Goal: Task Accomplishment & Management: Use online tool/utility

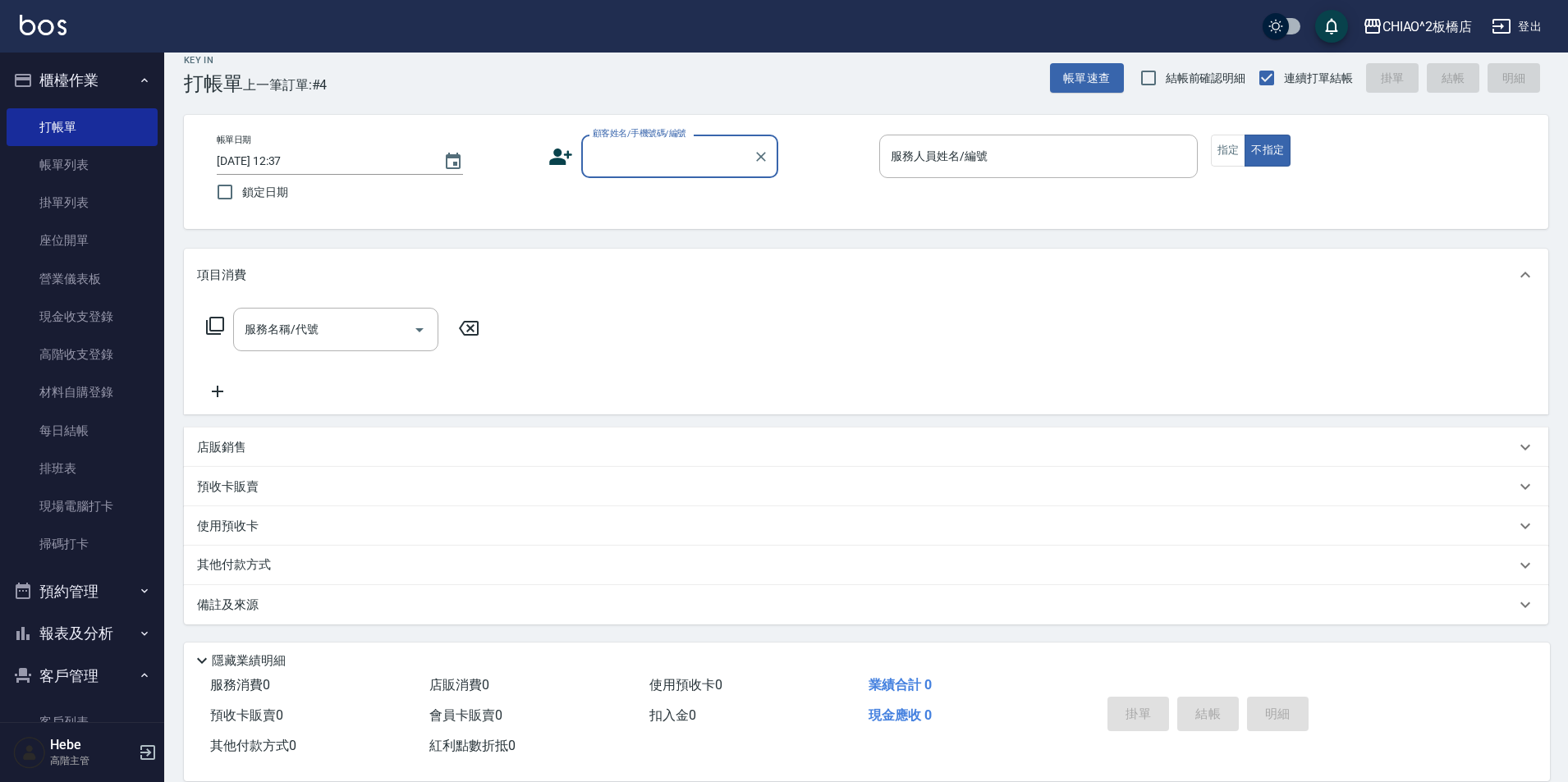
scroll to position [17, 0]
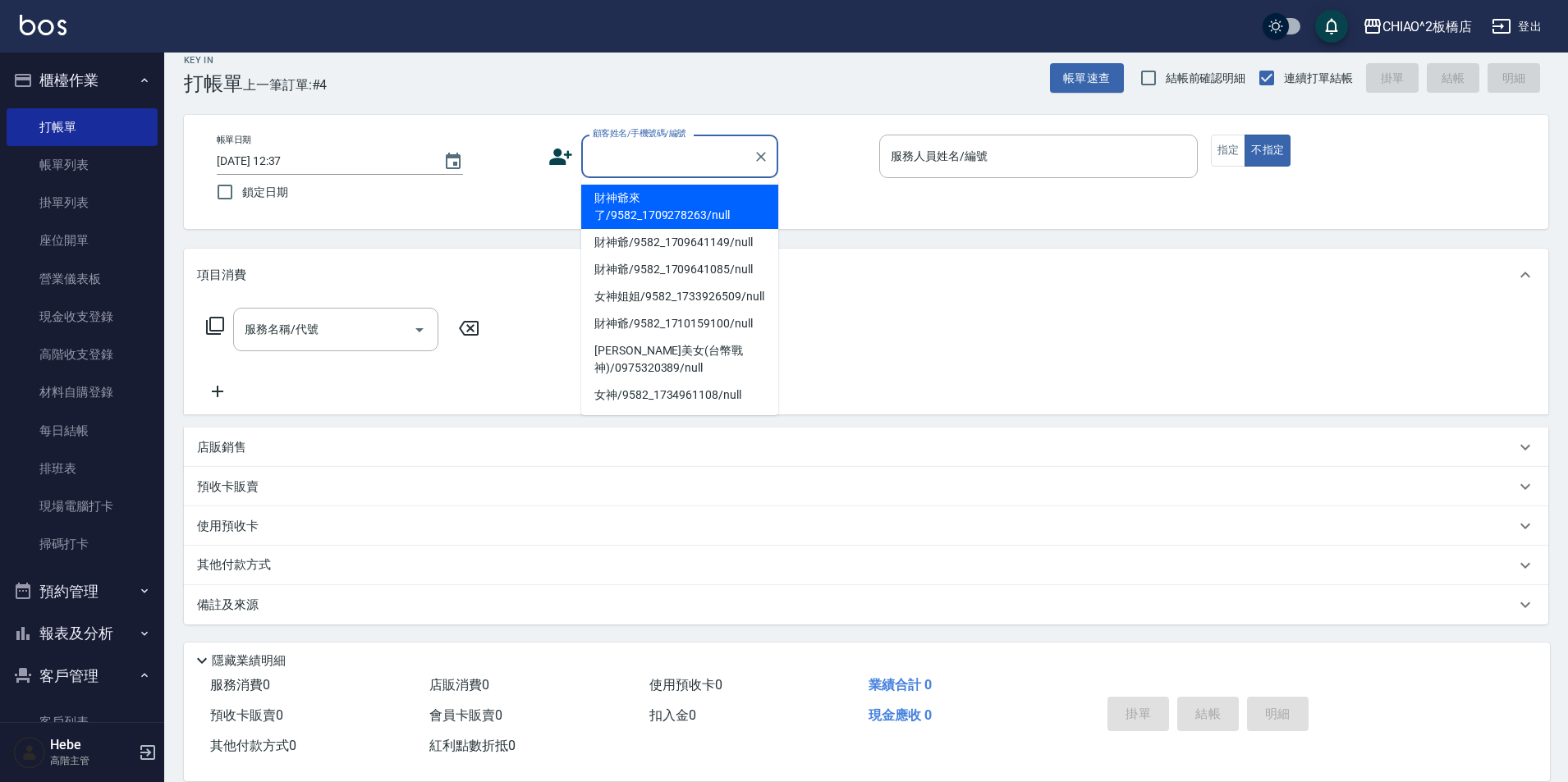
click at [661, 151] on input "顧客姓名/手機號碼/編號" at bounding box center [667, 156] width 157 height 29
click at [668, 200] on li "財神爺來了/9582_1709278263/null" at bounding box center [680, 207] width 197 height 44
type input "財神爺來了/9582_1709278263/null"
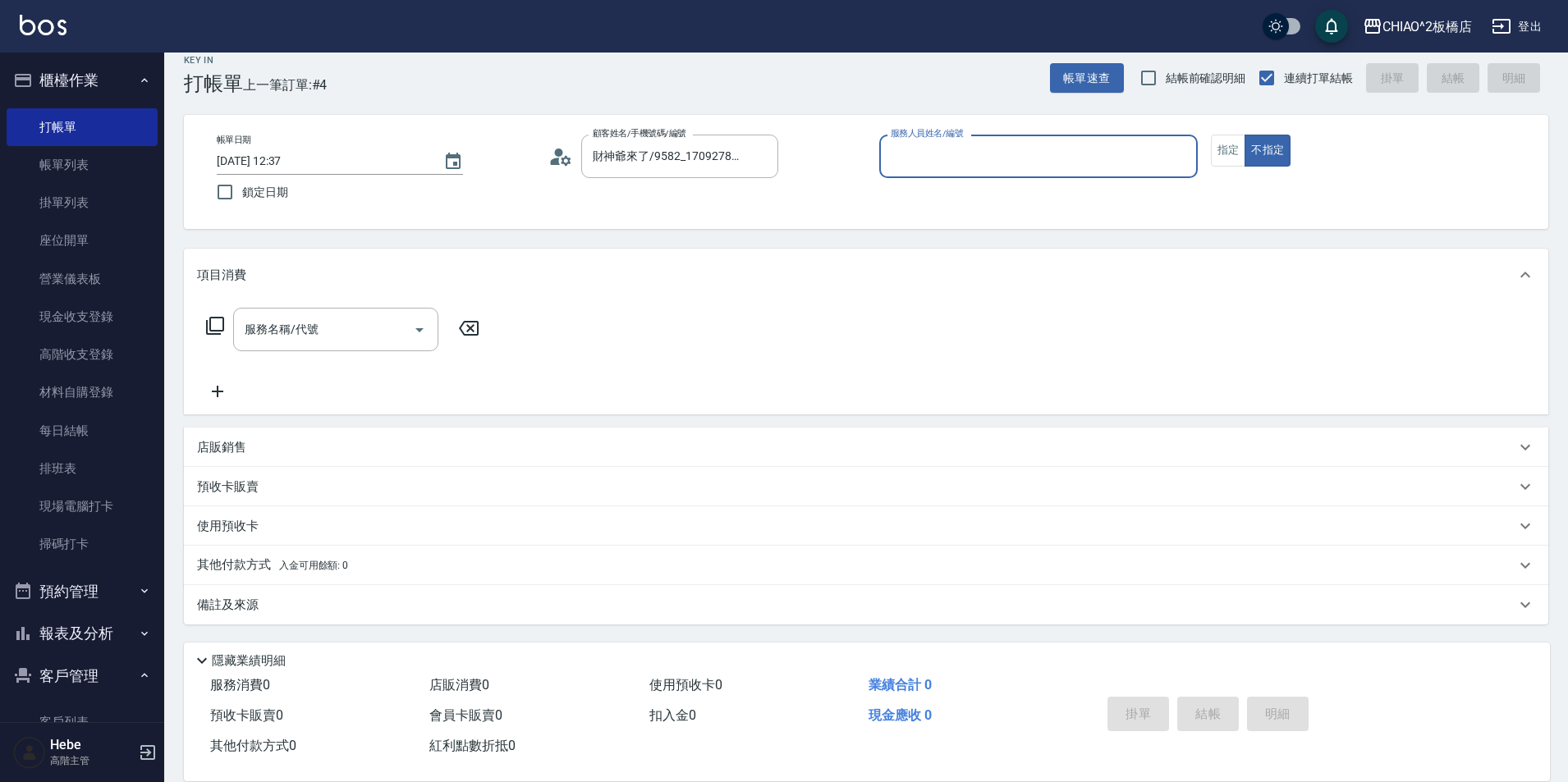
click at [925, 160] on input "服務人員姓名/編號" at bounding box center [1038, 156] width 304 height 29
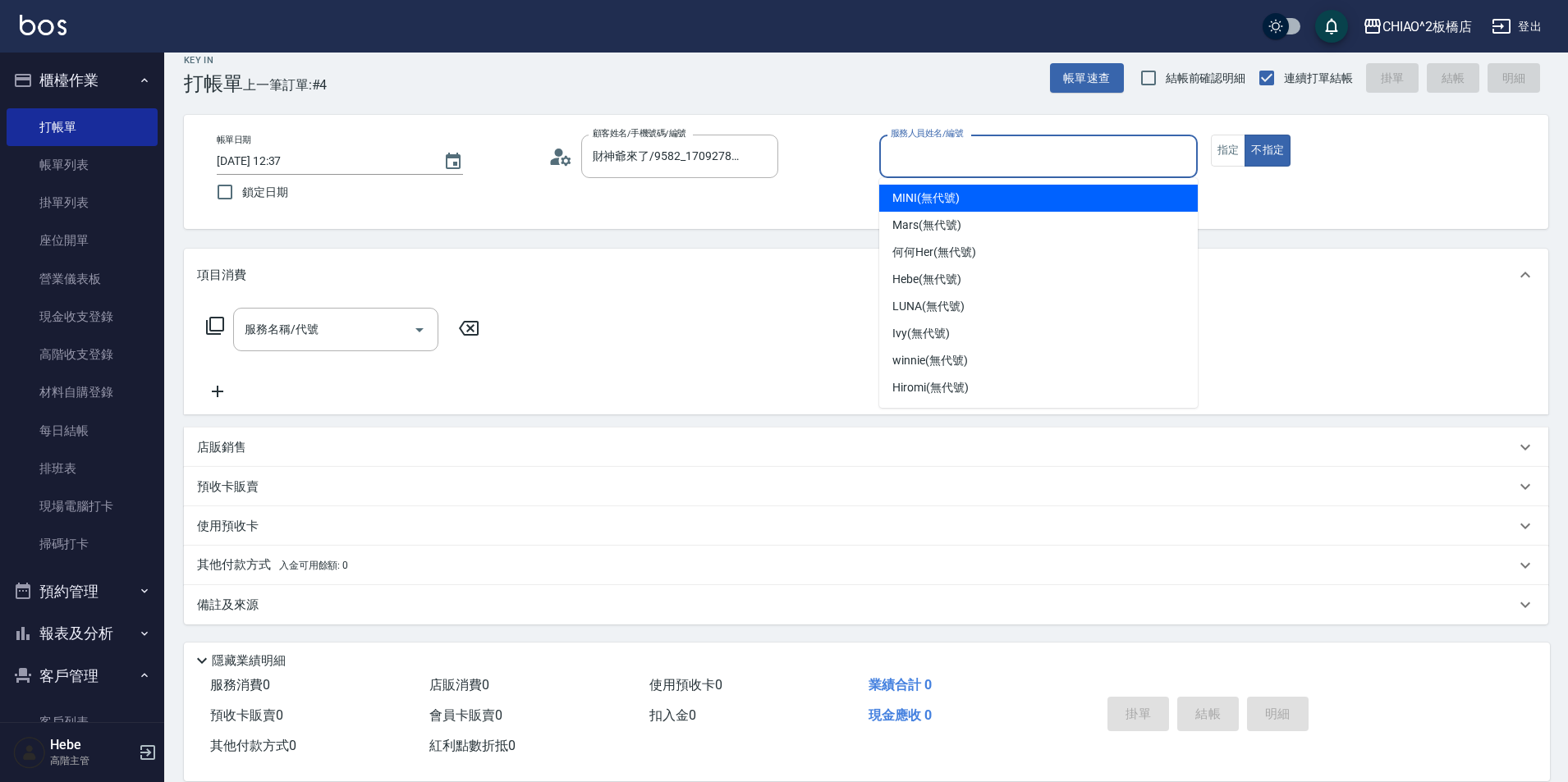
click at [934, 197] on span "MINI (無代號)" at bounding box center [926, 198] width 67 height 17
type input "MINI(無代號)"
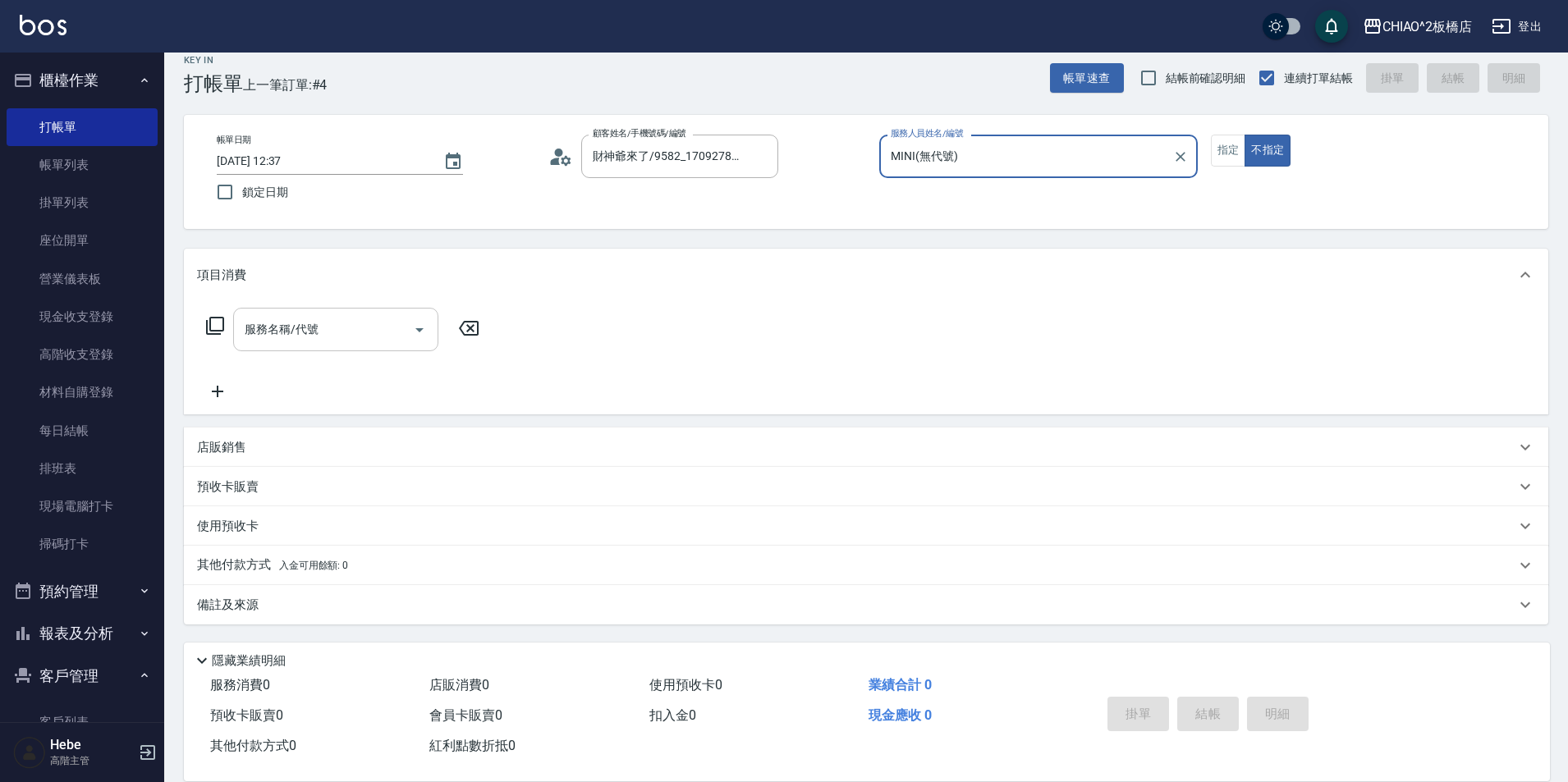
click at [319, 342] on input "服務名稱/代號" at bounding box center [323, 329] width 166 height 29
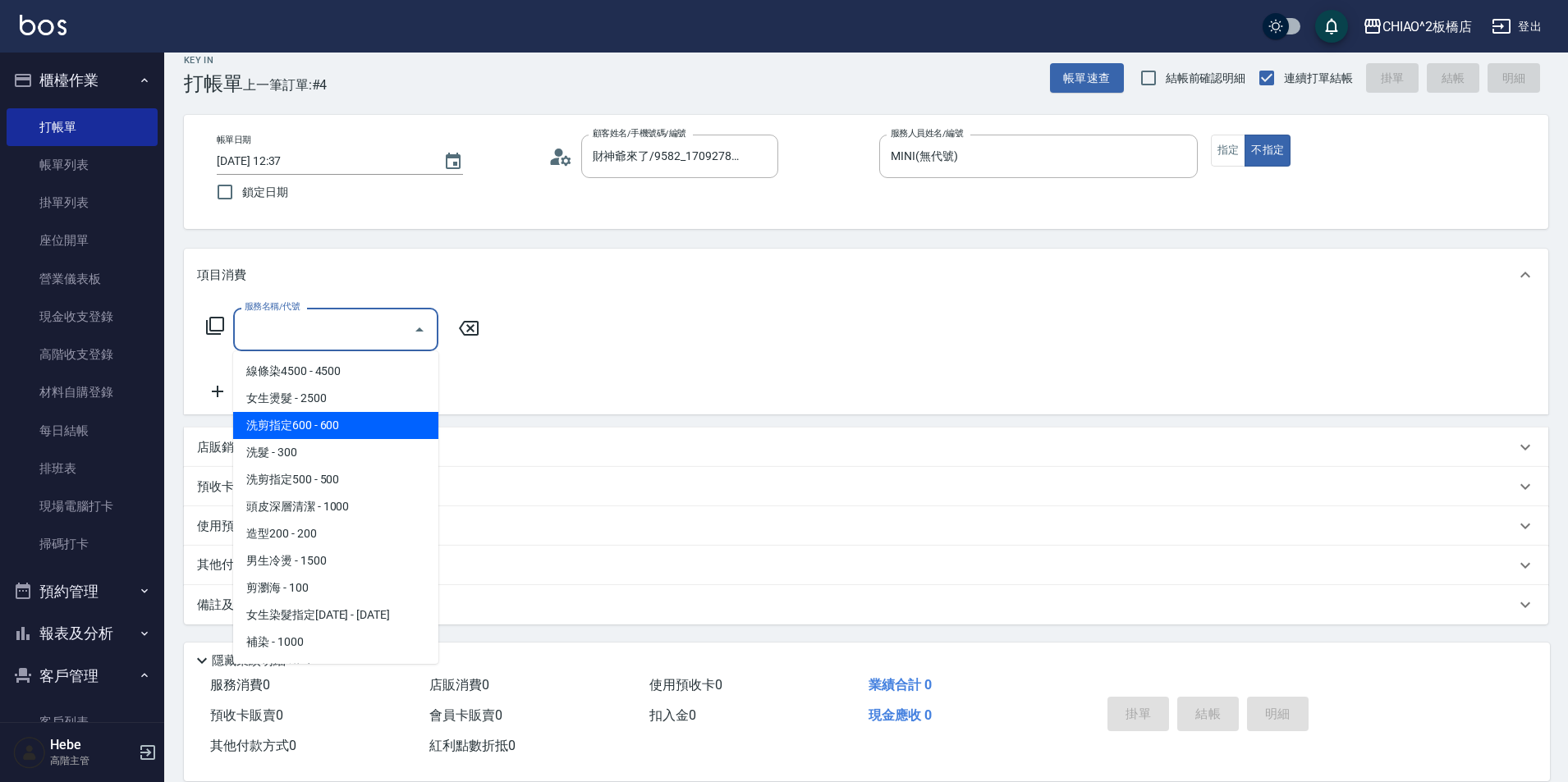
click at [377, 428] on span "洗剪指定600 - 600" at bounding box center [336, 425] width 206 height 27
type input "洗剪指定600(96678)"
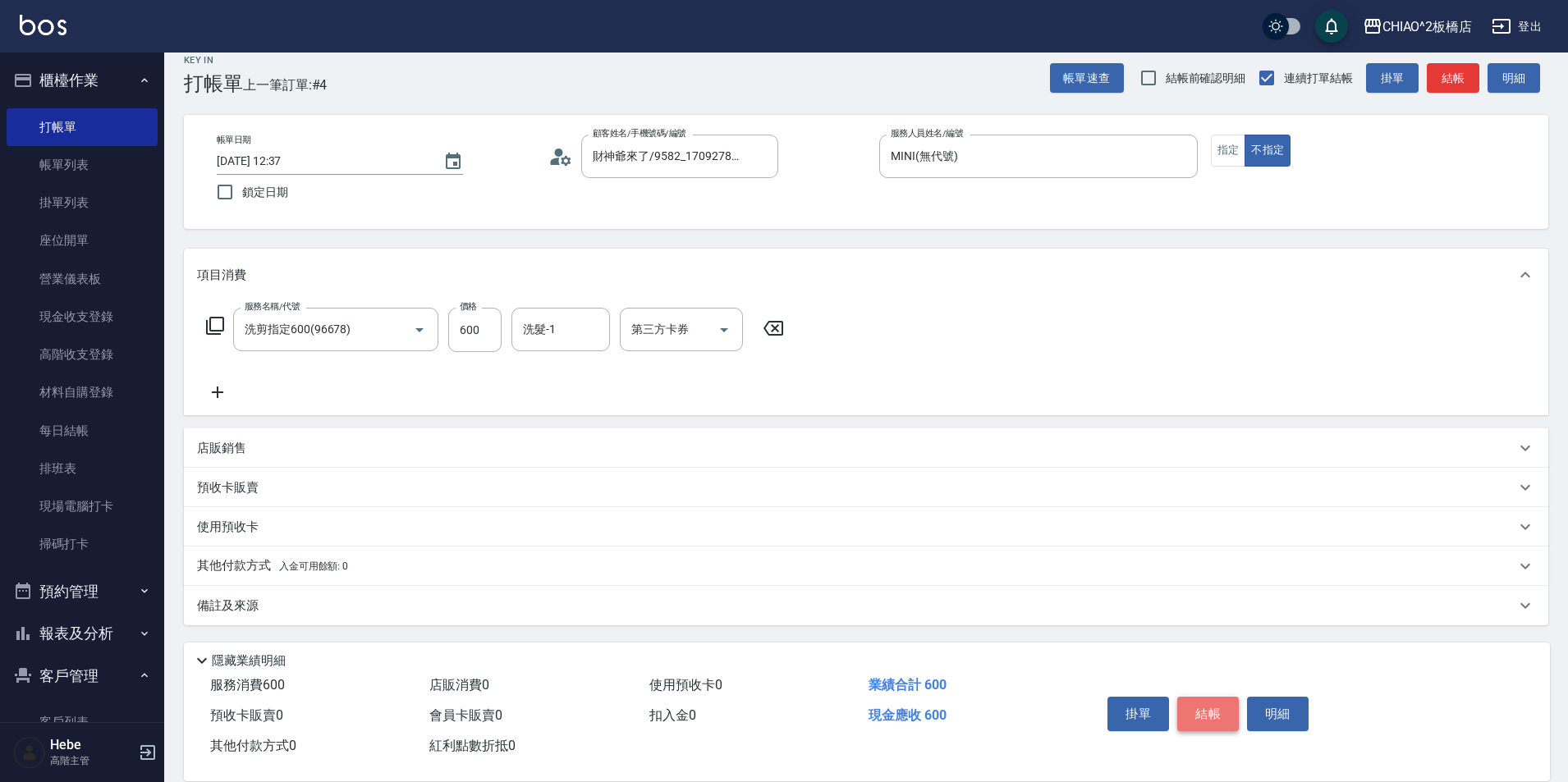
click at [1209, 711] on button "結帳" at bounding box center [1207, 715] width 61 height 35
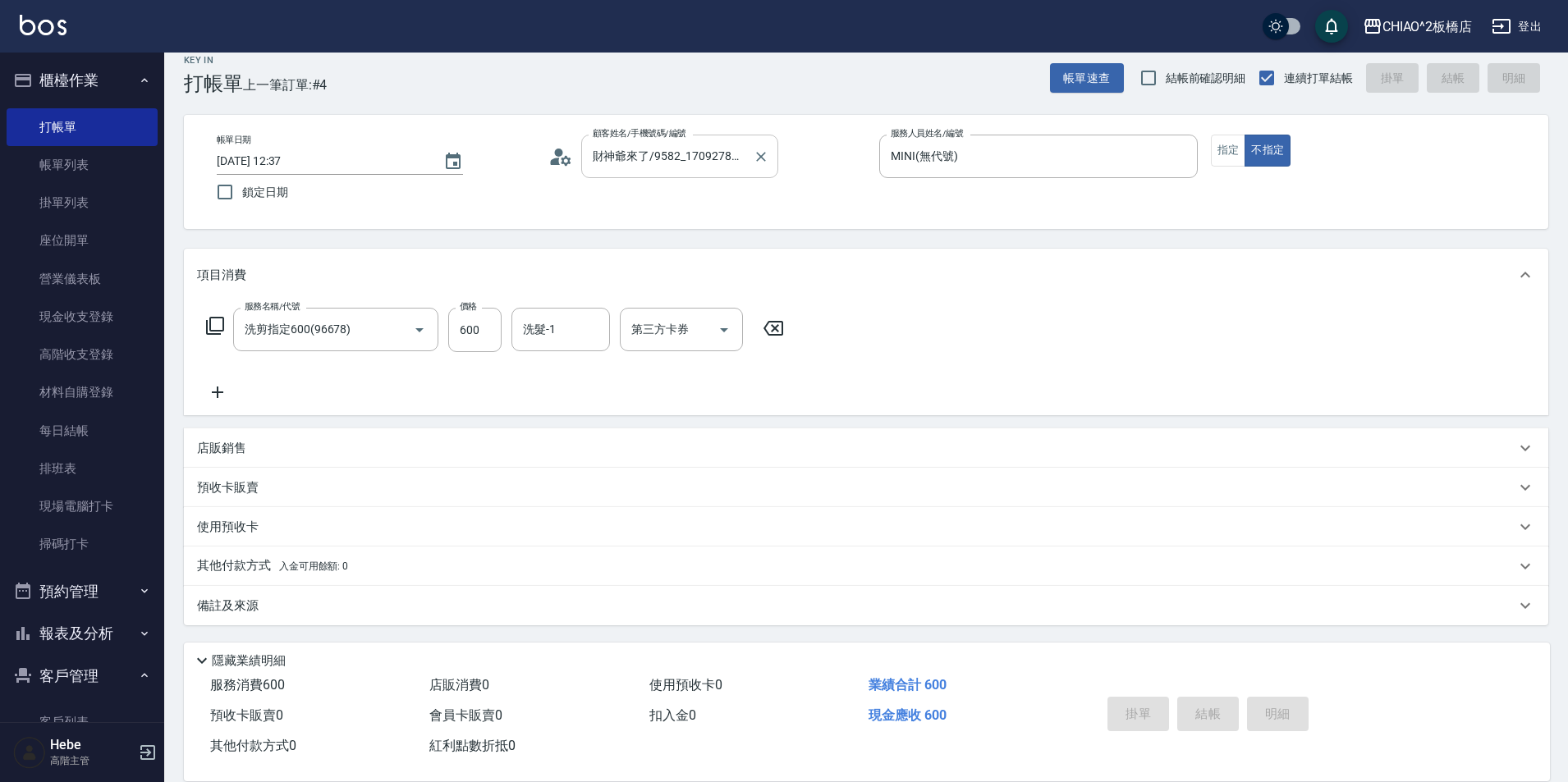
type input "[DATE] 13:22"
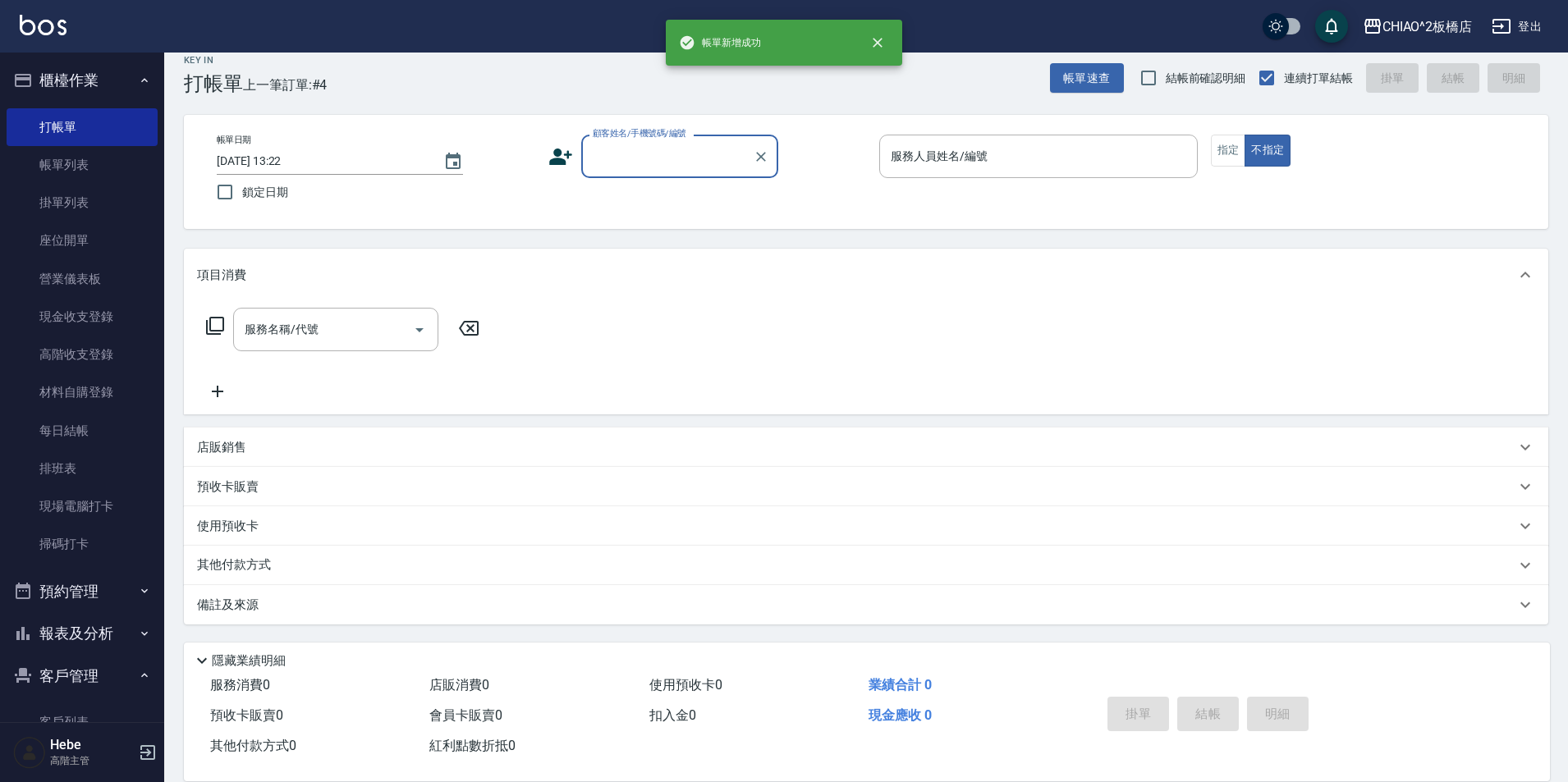
click at [695, 156] on input "顧客姓名/手機號碼/編號" at bounding box center [667, 156] width 157 height 29
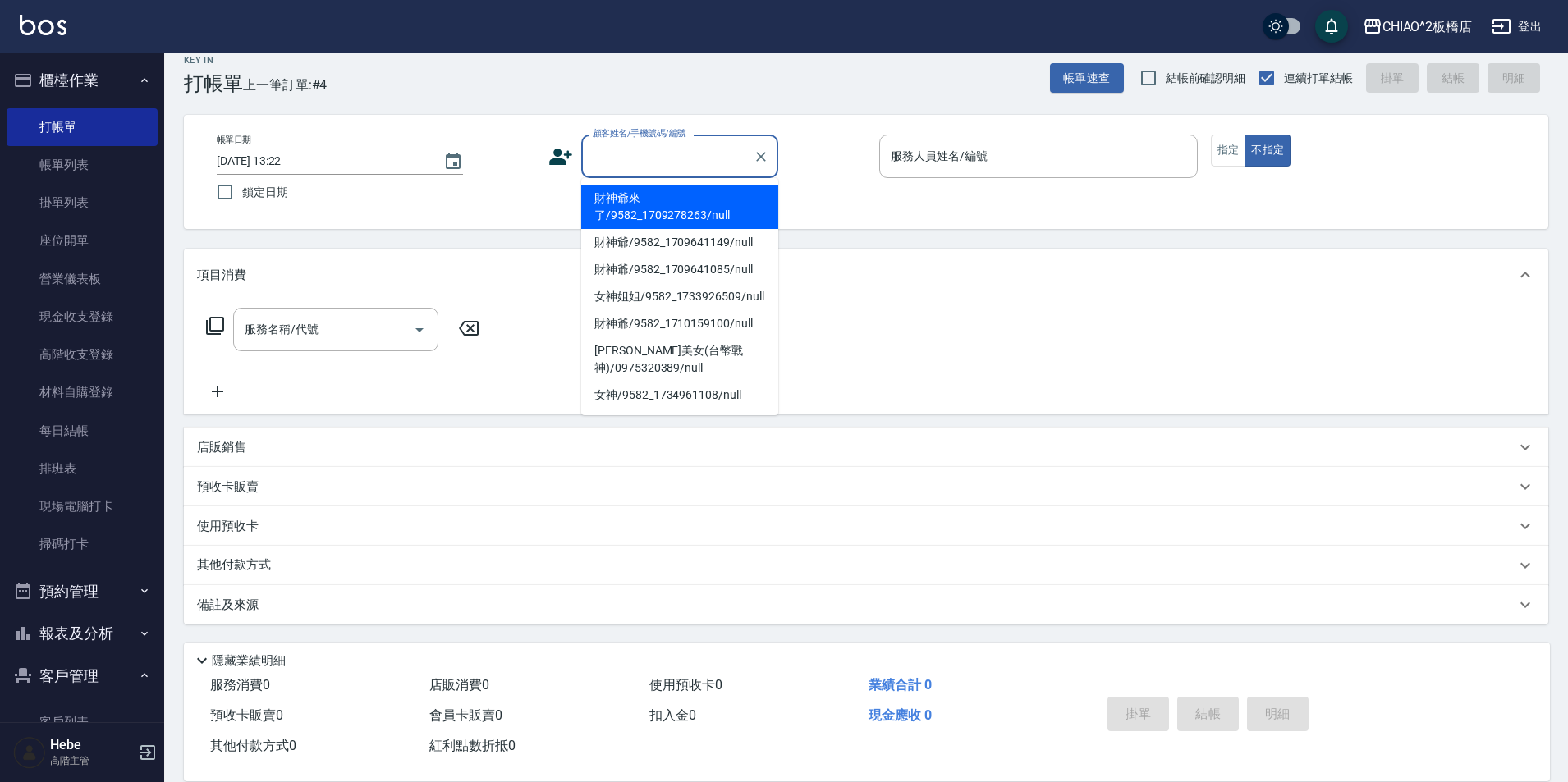
scroll to position [0, 0]
click at [689, 205] on li "財神爺來了/9582_1709278263/null" at bounding box center [680, 207] width 197 height 44
type input "財神爺來了/9582_1709278263/null"
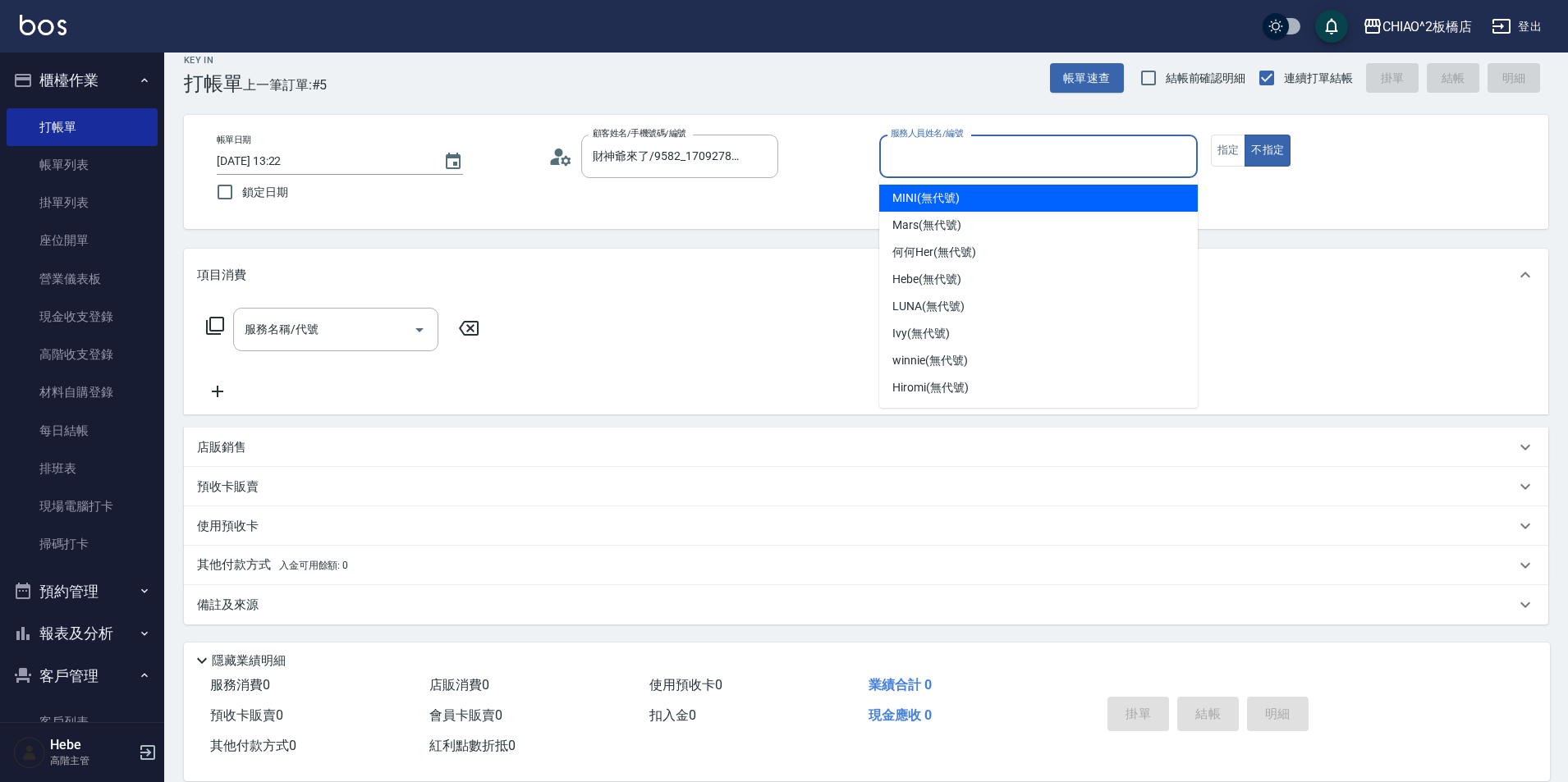
click at [947, 154] on input "服務人員姓名/編號" at bounding box center [1038, 156] width 304 height 29
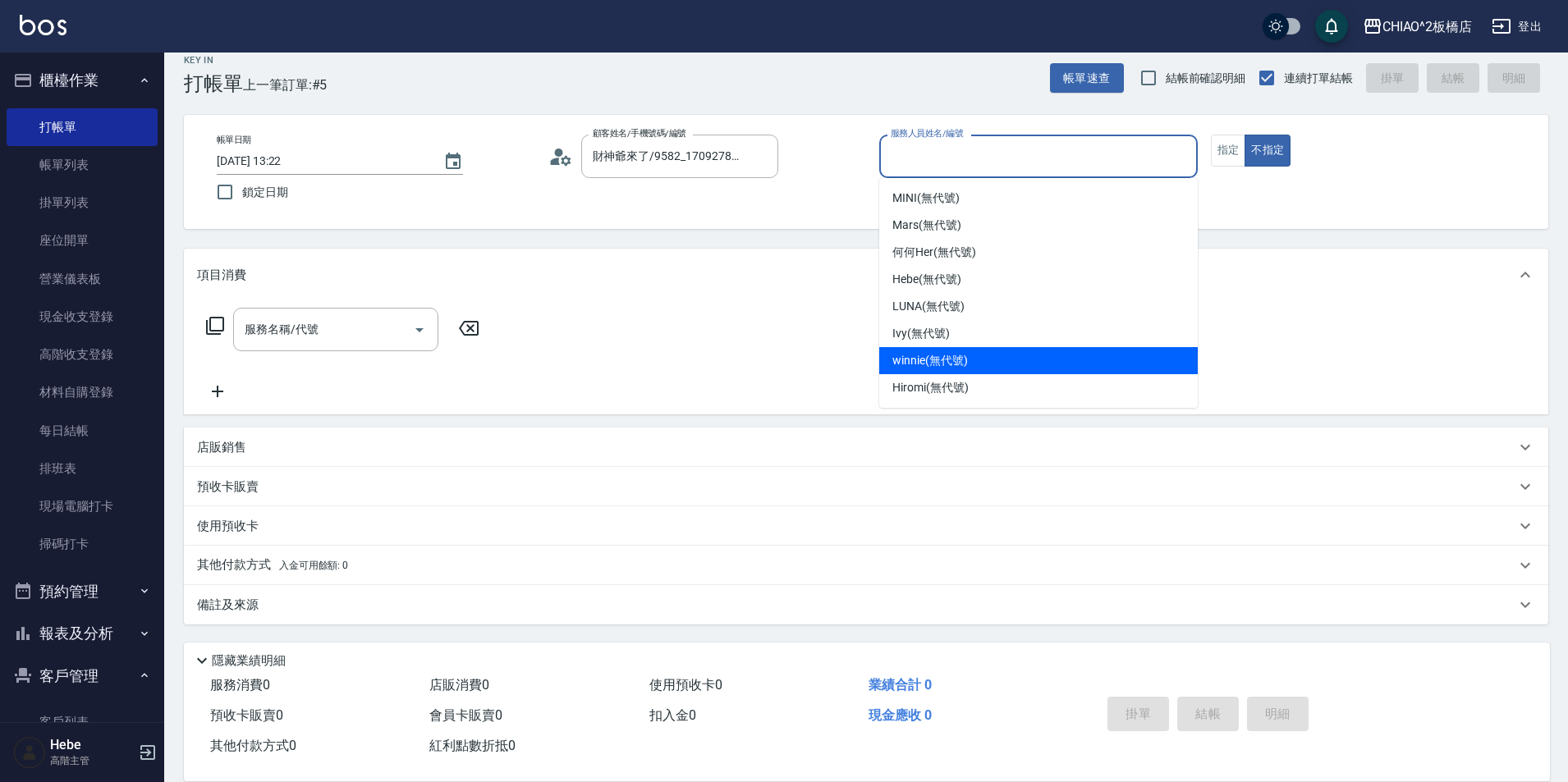
click at [925, 353] on span "winnie (無代號)" at bounding box center [930, 361] width 74 height 17
type input "winnie(無代號)"
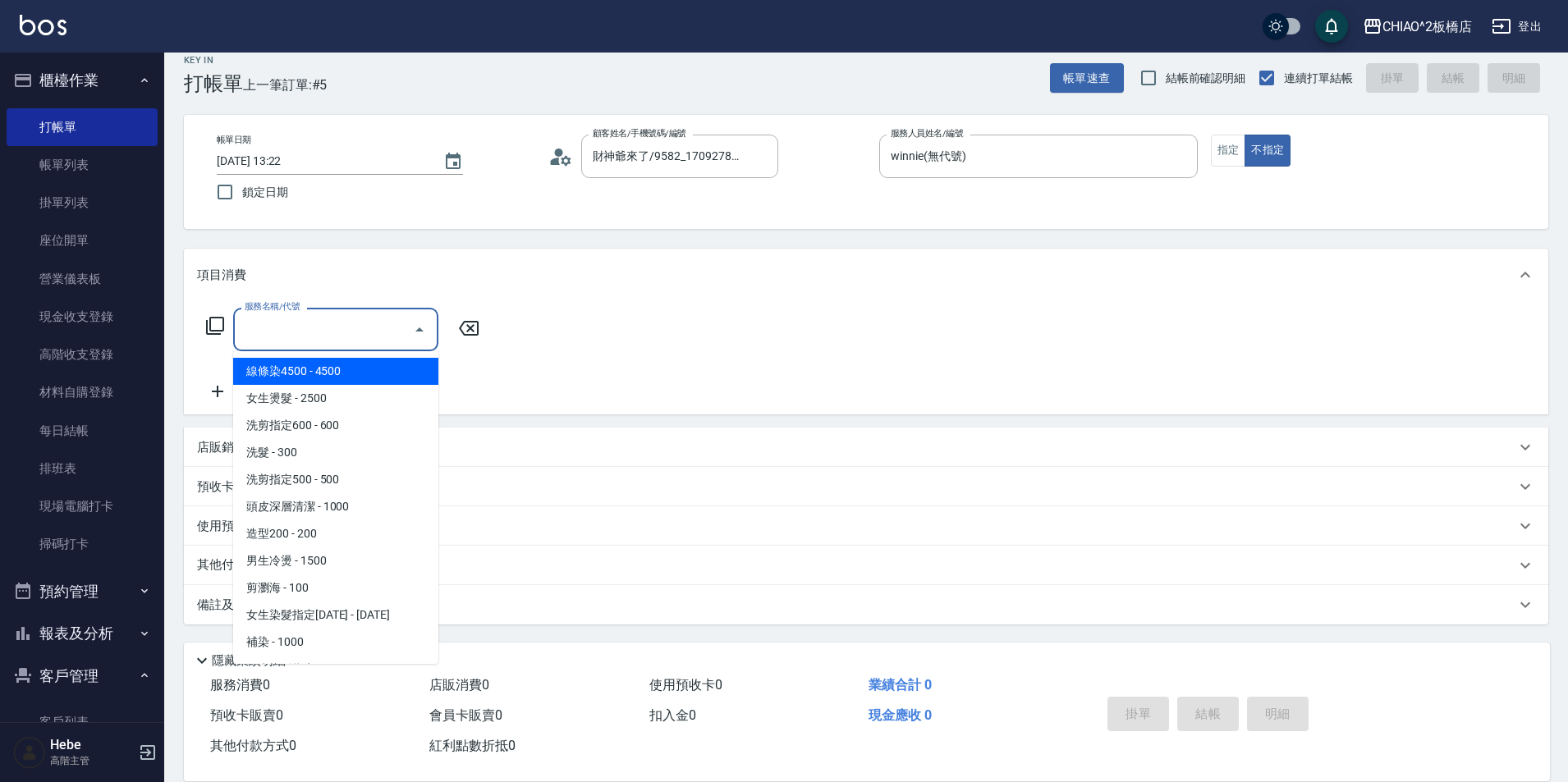
click at [352, 334] on input "服務名稱/代號" at bounding box center [323, 329] width 166 height 29
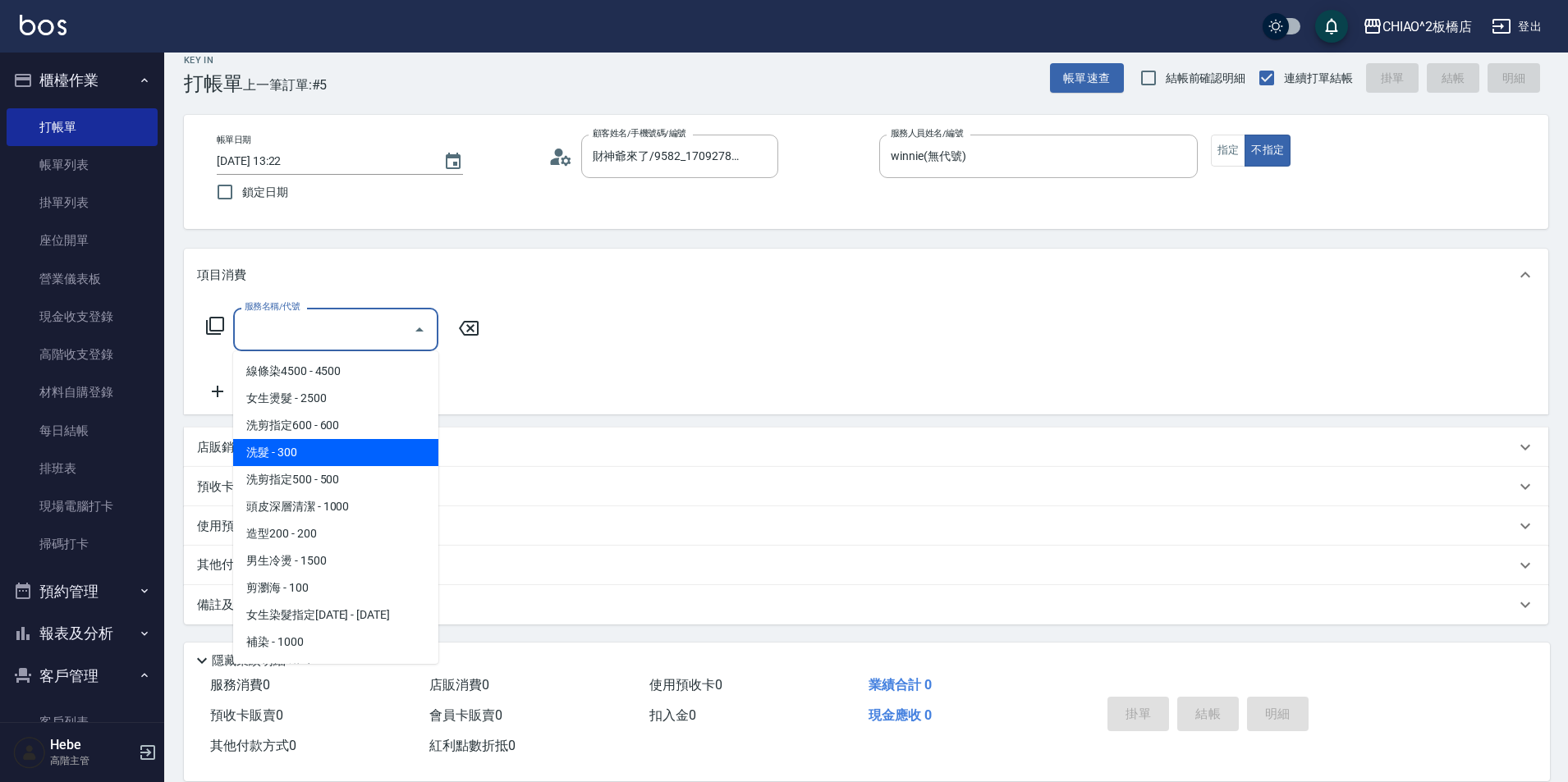
click at [366, 443] on span "洗髮 - 300" at bounding box center [336, 452] width 206 height 27
type input "洗髮(96679)"
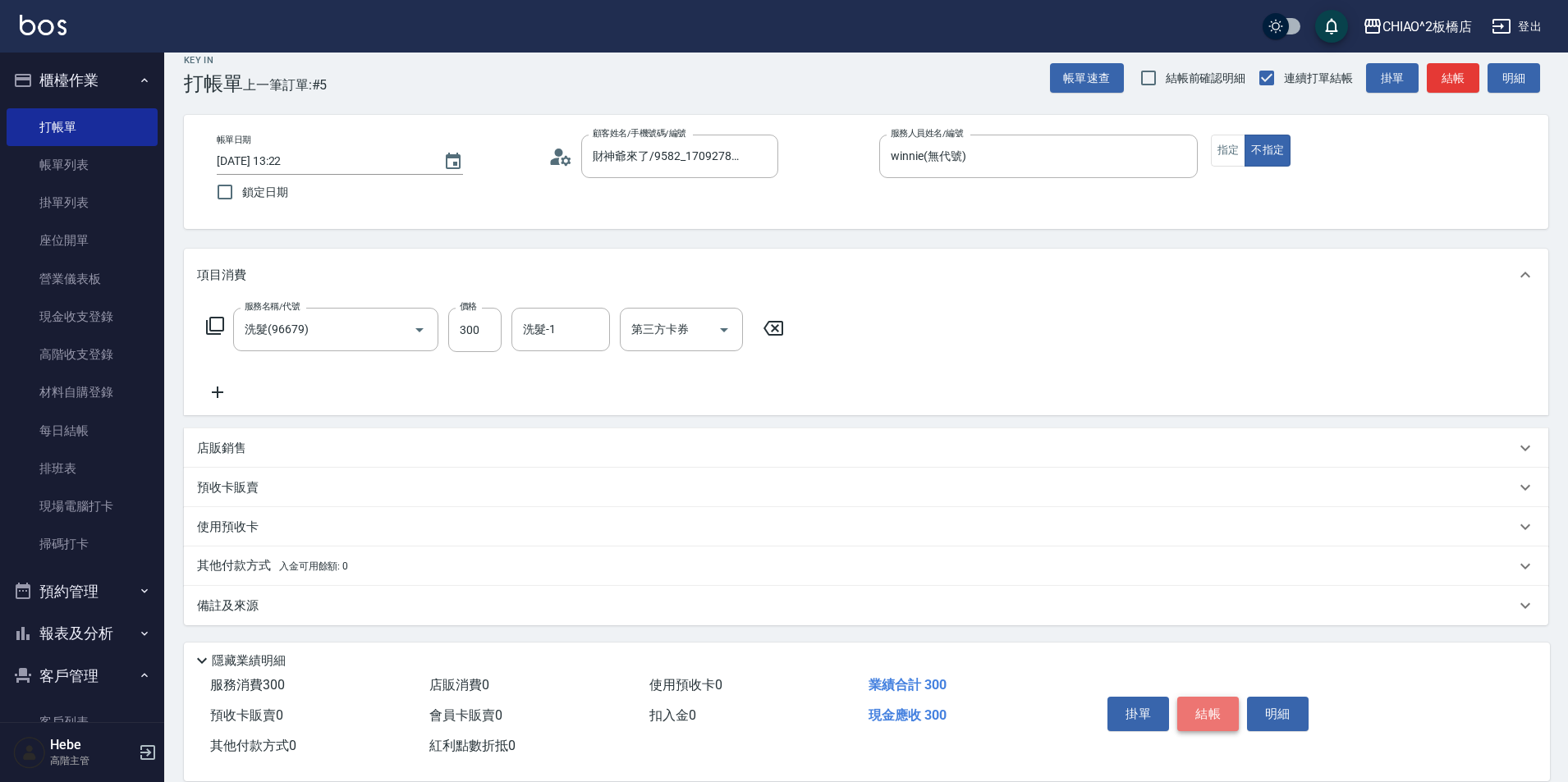
click at [1216, 700] on button "結帳" at bounding box center [1207, 715] width 61 height 35
